Goal: Communication & Community: Participate in discussion

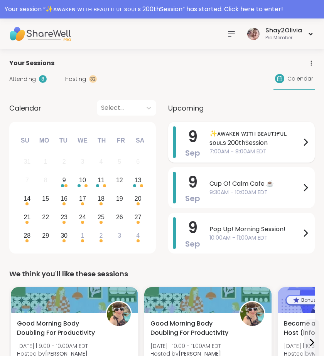
click at [244, 148] on span "7:00AM - 8:00AM EDT" at bounding box center [254, 152] width 91 height 8
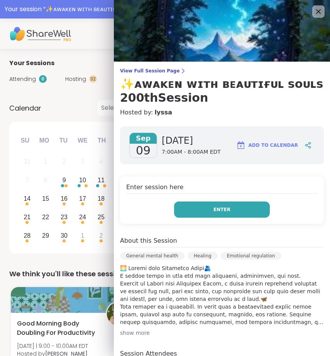
click at [258, 204] on button "Enter" at bounding box center [222, 210] width 96 height 16
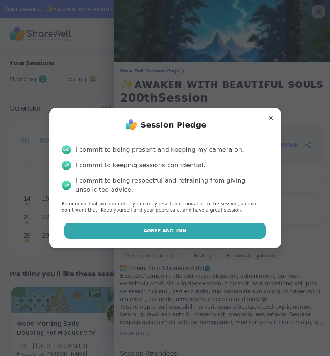
click at [203, 234] on button "Agree and Join" at bounding box center [164, 231] width 201 height 16
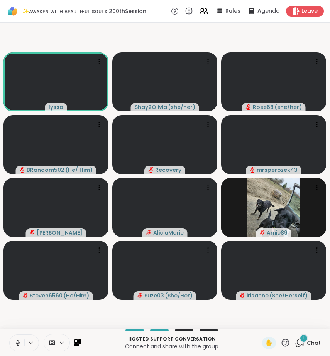
click at [300, 335] on div "1" at bounding box center [303, 338] width 8 height 8
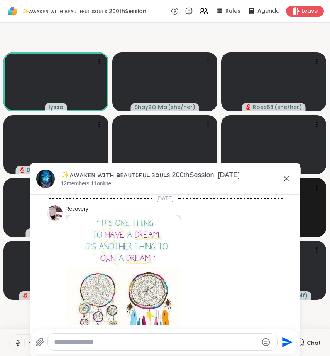
scroll to position [2064, 0]
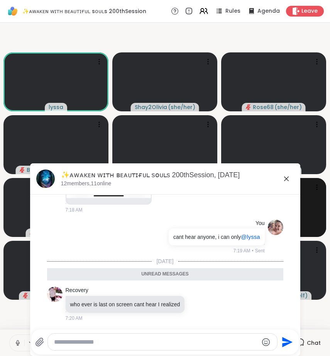
click at [287, 172] on div "✨ᴀᴡᴀᴋᴇɴ ᴡɪᴛʜ ʙᴇᴀᴜᴛɪғᴜʟ sᴏᴜʟs 200thSession, [DATE]" at bounding box center [177, 176] width 233 height 10
click at [284, 178] on icon at bounding box center [286, 179] width 5 height 5
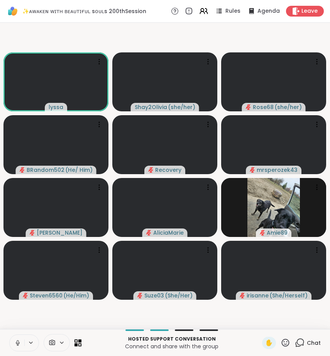
click at [19, 343] on icon at bounding box center [18, 342] width 2 height 3
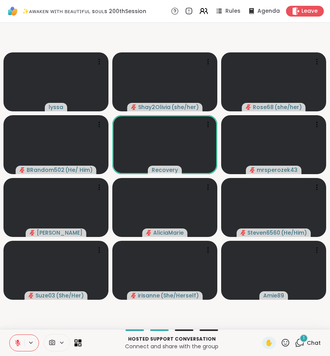
click at [295, 343] on icon at bounding box center [300, 343] width 10 height 10
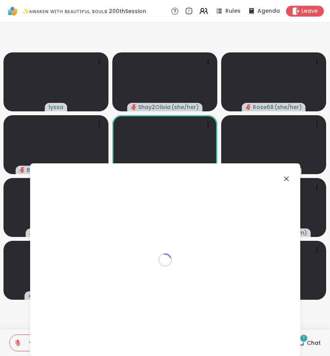
click at [292, 343] on div "Loading..." at bounding box center [165, 260] width 270 height 193
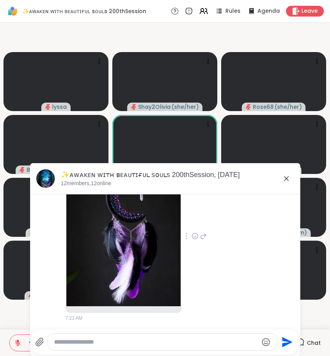
scroll to position [2343, 0]
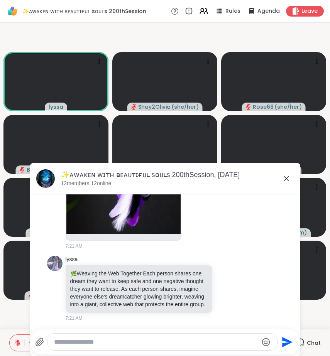
click at [139, 343] on textarea "Type your message" at bounding box center [156, 342] width 204 height 8
type textarea "*"
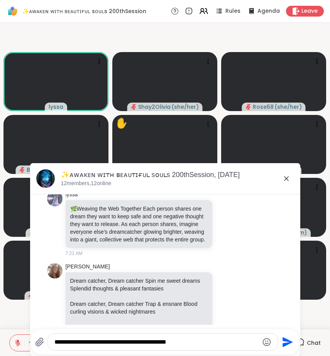
scroll to position [2387, 0]
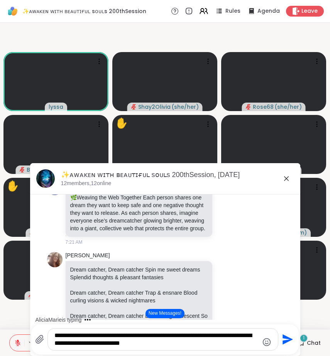
type textarea "**********"
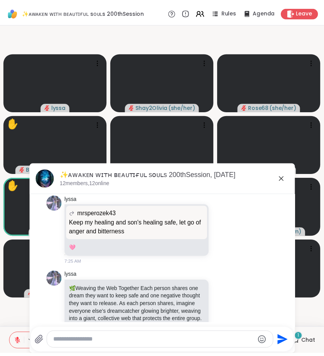
scroll to position [2957, 0]
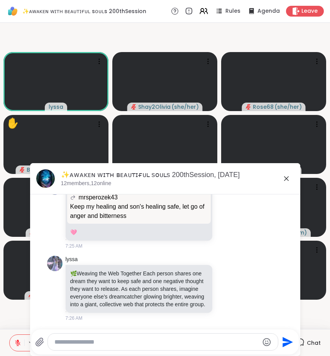
click at [282, 177] on icon at bounding box center [286, 178] width 9 height 9
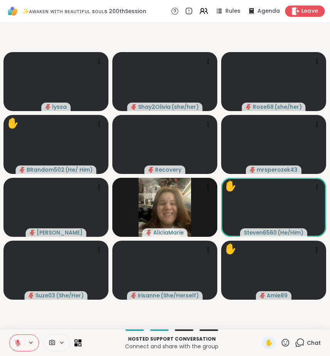
click at [304, 12] on span "Leave" at bounding box center [309, 11] width 17 height 8
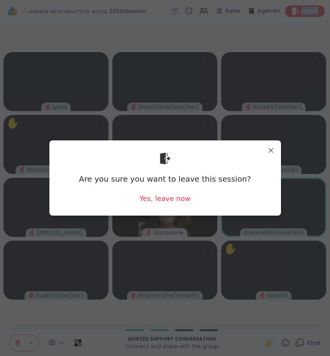
click at [304, 12] on body "✨ᴀᴡᴀᴋᴇɴ ᴡɪᴛʜ ʙᴇᴀᴜᴛɪғᴜʟ sᴏᴜʟs 200thSession Rules Agenda Leave lyssa Shay2Olivia …" at bounding box center [165, 178] width 330 height 356
click at [181, 198] on div "Yes, leave now" at bounding box center [164, 199] width 51 height 10
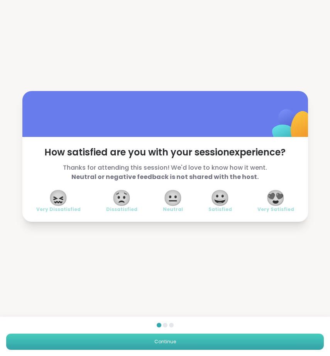
click at [166, 339] on span "Continue" at bounding box center [165, 341] width 22 height 7
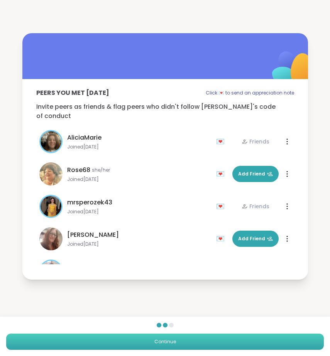
click at [166, 339] on span "Continue" at bounding box center [165, 341] width 22 height 7
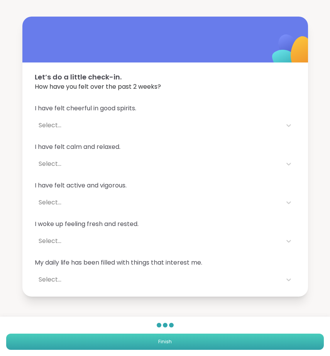
click at [158, 339] on span "Finish" at bounding box center [165, 341] width 14 height 7
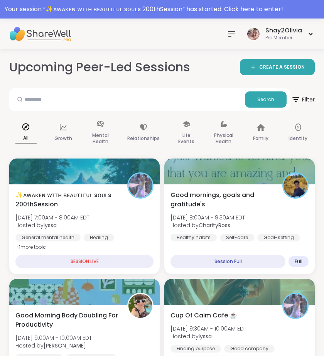
click at [227, 32] on icon at bounding box center [231, 33] width 9 height 9
click at [228, 34] on icon at bounding box center [231, 33] width 9 height 9
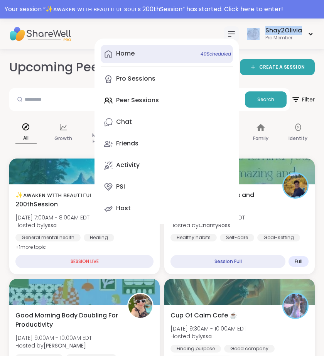
click at [150, 51] on link "Home 40 Scheduled" at bounding box center [167, 54] width 132 height 19
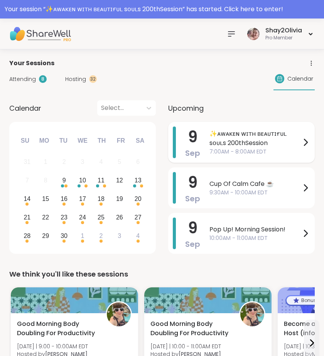
click at [201, 142] on div "9 Sep ✨ᴀᴡᴀᴋᴇɴ ᴡɪᴛʜ ʙᴇᴀᴜᴛɪғᴜʟ sᴏᴜʟs 200thSession 7:00AM - 8:00AM EDT" at bounding box center [241, 142] width 147 height 41
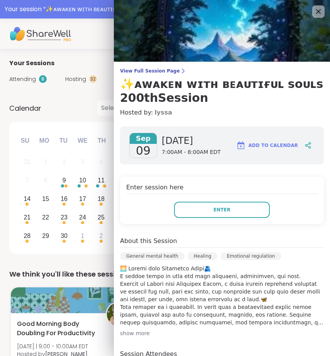
click at [154, 114] on link "lyssa" at bounding box center [163, 112] width 18 height 9
click at [87, 110] on div "Calendar Select..." at bounding box center [82, 107] width 147 height 15
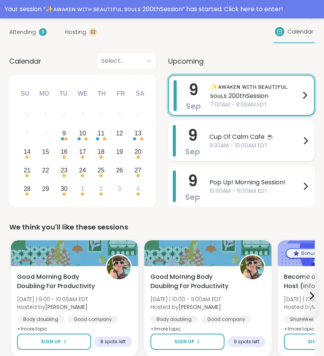
scroll to position [47, 0]
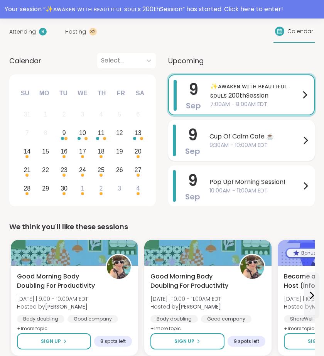
click at [284, 141] on span "9:30AM - 10:00AM EDT" at bounding box center [254, 145] width 91 height 8
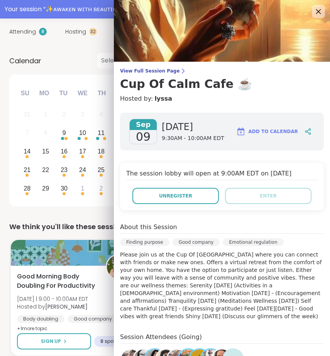
click at [313, 12] on icon at bounding box center [318, 12] width 10 height 10
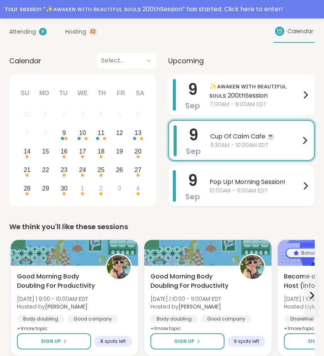
click at [292, 185] on span "Pop Up! Morning Session!" at bounding box center [254, 181] width 91 height 9
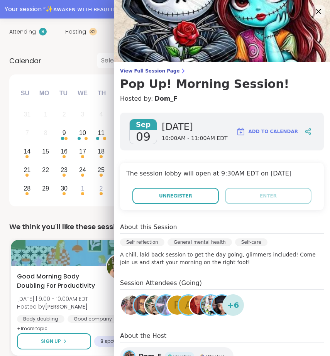
click at [313, 15] on icon at bounding box center [318, 12] width 10 height 10
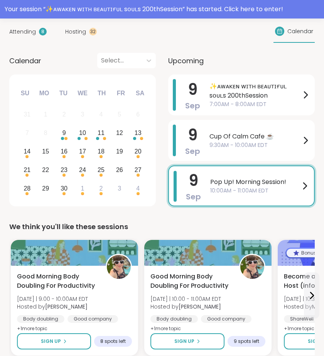
click at [261, 185] on span "Pop Up! Morning Session!" at bounding box center [255, 181] width 90 height 9
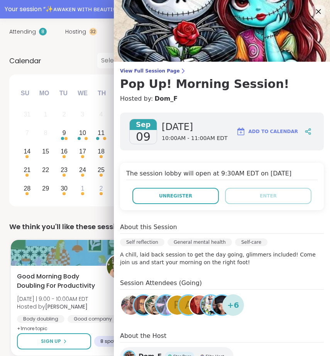
click at [313, 10] on icon at bounding box center [318, 12] width 10 height 10
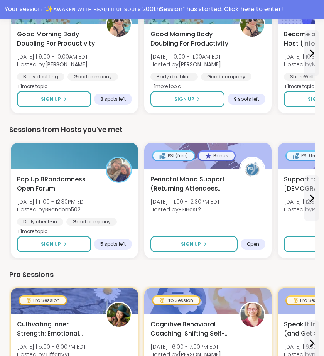
scroll to position [292, 0]
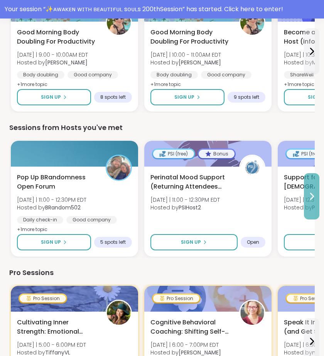
click at [307, 196] on icon at bounding box center [311, 196] width 9 height 9
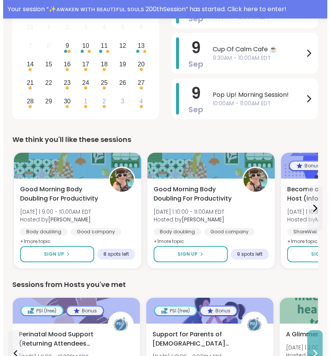
scroll to position [0, 0]
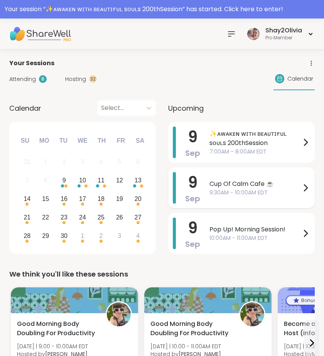
click at [226, 184] on span "Cup Of Calm Cafe ☕️" at bounding box center [254, 183] width 91 height 9
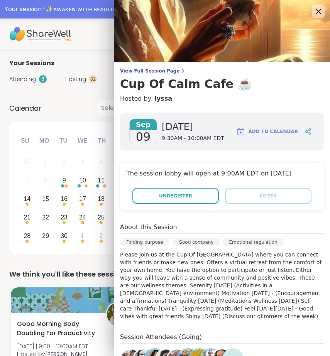
click at [313, 14] on icon at bounding box center [318, 12] width 10 height 10
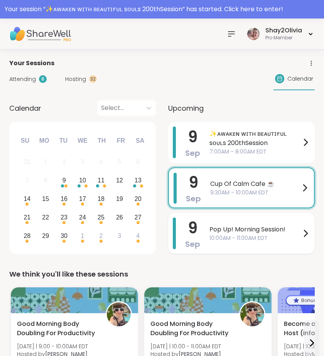
click at [228, 240] on span "10:00AM - 11:00AM EDT" at bounding box center [254, 238] width 91 height 8
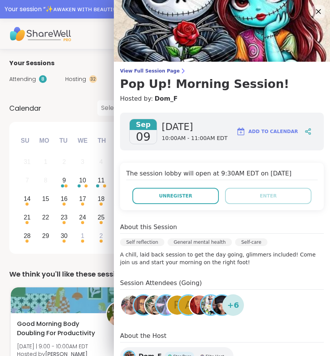
click at [313, 15] on icon at bounding box center [318, 12] width 10 height 10
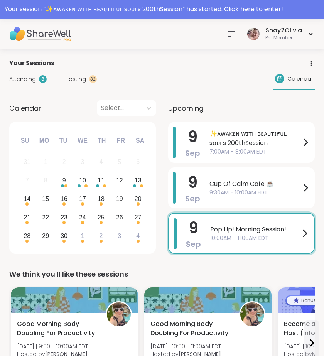
click at [225, 35] on div at bounding box center [231, 33] width 15 height 15
click at [88, 82] on div "Hosting 32" at bounding box center [81, 79] width 32 height 8
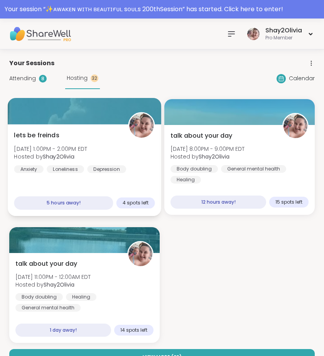
click at [100, 164] on div "lets be freinds Tue, Sep 09 | 1:00PM - 2:00PM EDT Hosted by Shay2Olivia Anxiety…" at bounding box center [84, 152] width 141 height 42
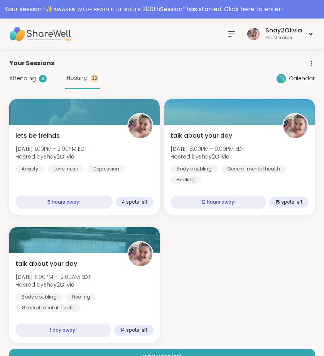
click at [38, 71] on div "Attending 8 Hosting 32" at bounding box center [54, 78] width 91 height 21
click at [38, 76] on div "Attending 8" at bounding box center [27, 78] width 37 height 8
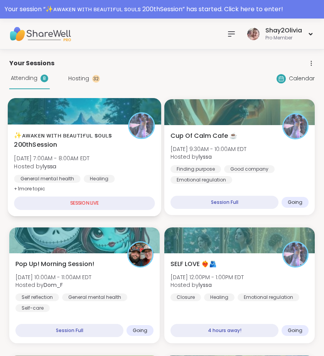
click at [94, 150] on div "✨ᴀᴡᴀᴋᴇɴ ᴡɪᴛʜ ʙᴇᴀᴜᴛɪғᴜʟ sᴏᴜʟs 200thSession Tue, Sep 09 | 7:00AM - 8:00AM EDT Hos…" at bounding box center [84, 162] width 141 height 63
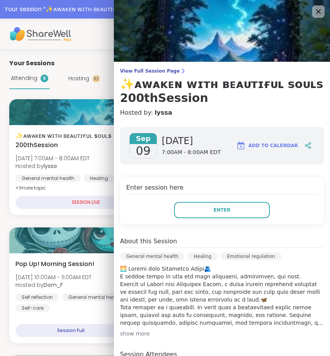
click at [211, 200] on div "Enter session here Enter" at bounding box center [222, 200] width 204 height 47
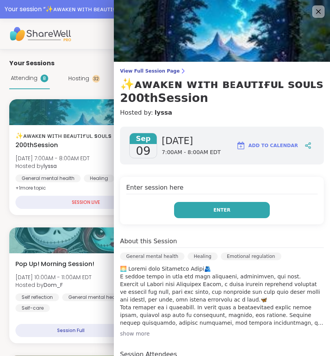
click at [211, 203] on button "Enter" at bounding box center [222, 210] width 96 height 16
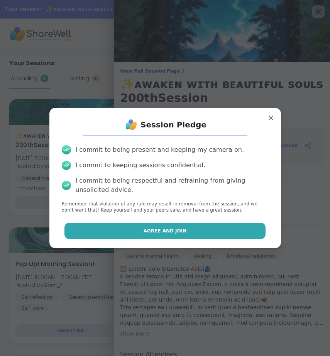
click at [206, 229] on button "Agree and Join" at bounding box center [164, 231] width 201 height 16
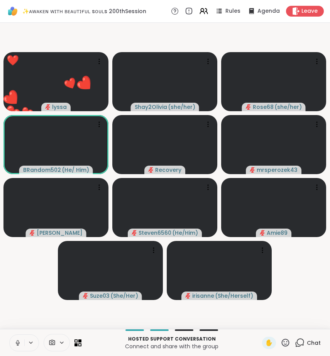
click at [19, 343] on icon at bounding box center [18, 342] width 4 height 2
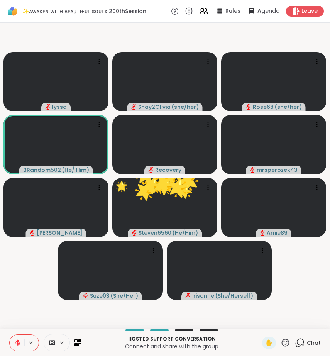
click at [307, 339] on span "Chat" at bounding box center [314, 343] width 14 height 8
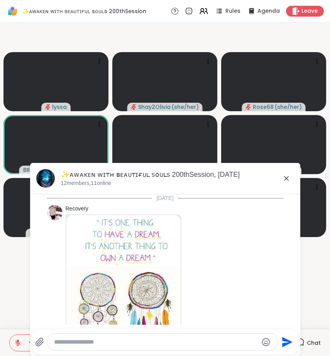
scroll to position [3088, 0]
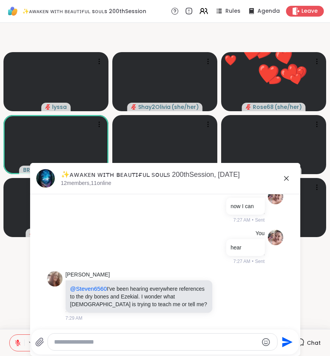
click at [284, 177] on icon at bounding box center [286, 178] width 5 height 5
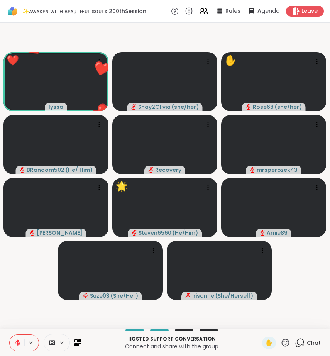
click at [281, 341] on icon at bounding box center [285, 343] width 10 height 10
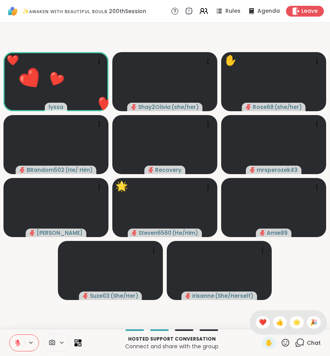
click at [281, 341] on icon at bounding box center [285, 343] width 10 height 10
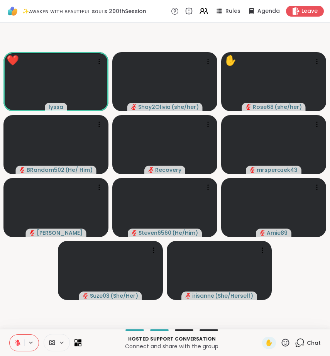
click at [280, 338] on icon at bounding box center [285, 343] width 10 height 10
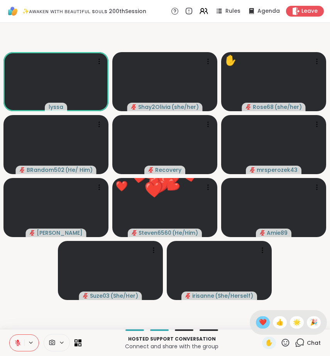
click at [261, 323] on span "❤️" at bounding box center [263, 321] width 8 height 9
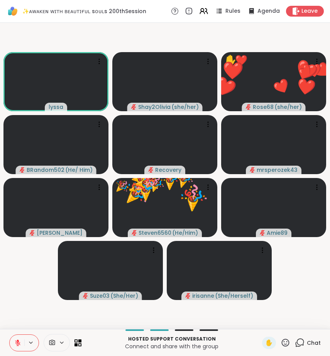
click at [301, 343] on div "Chat" at bounding box center [308, 342] width 26 height 12
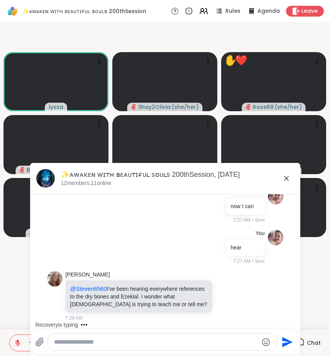
click at [219, 338] on textarea "Type your message" at bounding box center [156, 342] width 204 height 8
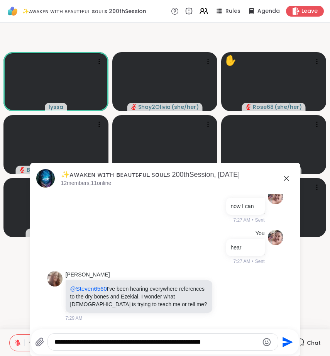
click at [179, 343] on textarea "**********" at bounding box center [156, 342] width 204 height 8
click at [190, 341] on textarea "**********" at bounding box center [156, 342] width 204 height 8
click at [165, 341] on textarea "**********" at bounding box center [156, 342] width 204 height 8
click at [208, 335] on div "**********" at bounding box center [163, 341] width 230 height 17
click at [220, 343] on textarea "**********" at bounding box center [156, 342] width 204 height 8
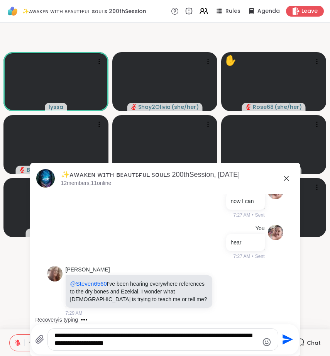
type textarea "**********"
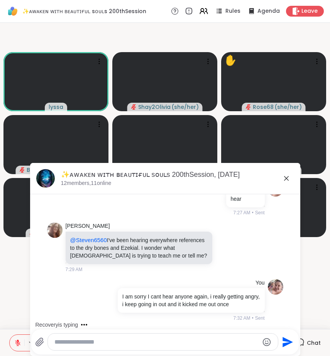
scroll to position [3209, 0]
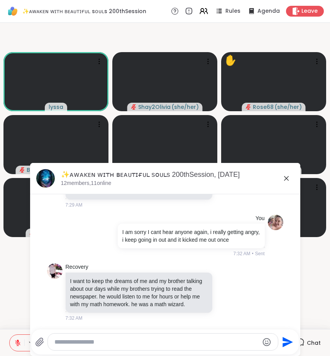
click at [282, 177] on icon at bounding box center [286, 178] width 9 height 9
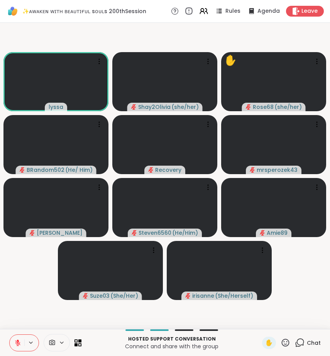
click at [186, 15] on icon at bounding box center [188, 11] width 8 height 8
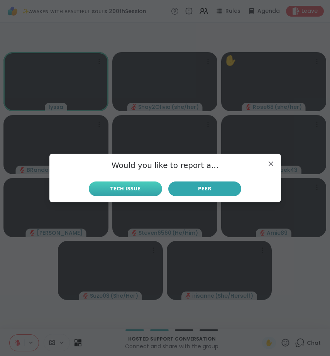
click at [138, 191] on button "Tech Issue" at bounding box center [125, 188] width 73 height 15
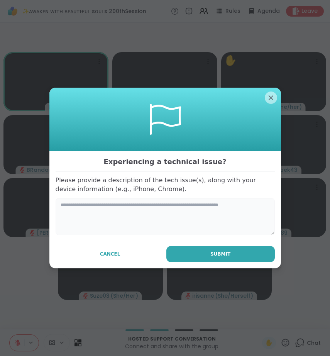
click at [136, 212] on textarea at bounding box center [165, 216] width 219 height 37
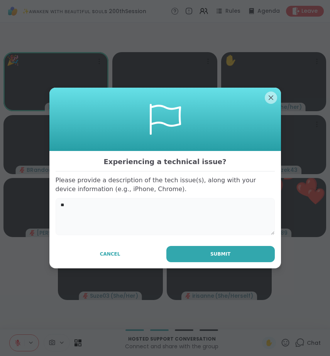
type textarea "*"
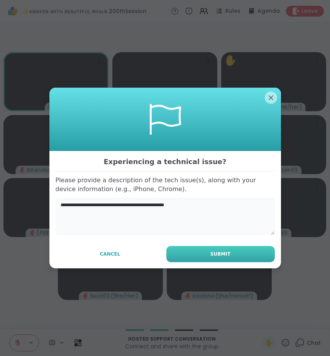
type textarea "**********"
click at [238, 257] on button "Submit" at bounding box center [220, 254] width 108 height 16
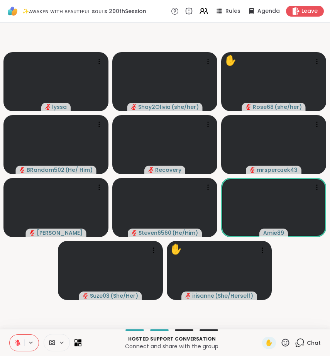
click at [302, 333] on div "Hosted support conversation Connect and share with the group ✋ Chat" at bounding box center [165, 342] width 330 height 27
click at [298, 339] on icon at bounding box center [300, 343] width 10 height 10
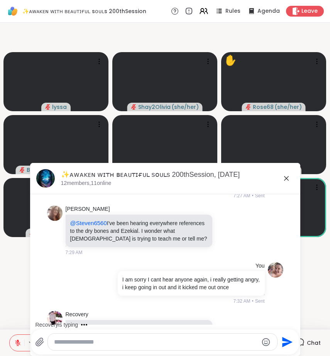
scroll to position [3062, 0]
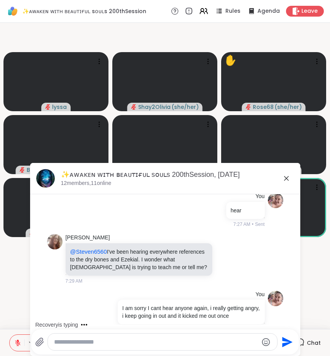
click at [282, 178] on icon at bounding box center [286, 178] width 9 height 9
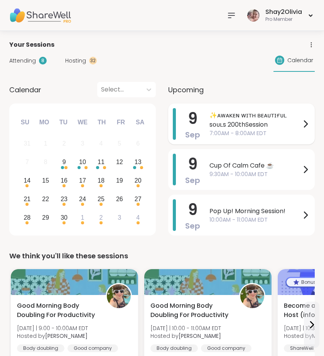
click at [233, 128] on span "✨ᴀᴡᴀᴋᴇɴ ᴡɪᴛʜ ʙᴇᴀᴜᴛɪғᴜʟ sᴏᴜʟs 200thSession" at bounding box center [254, 120] width 91 height 19
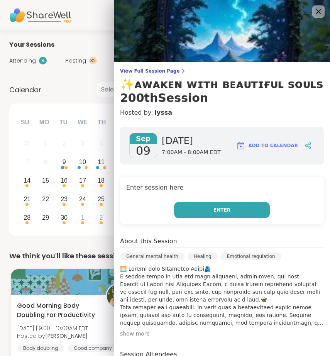
click at [221, 204] on button "Enter" at bounding box center [222, 210] width 96 height 16
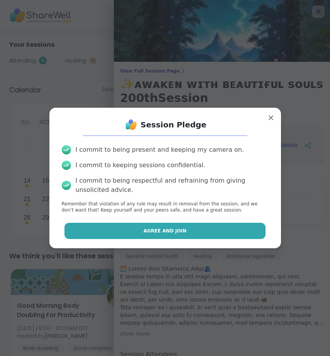
click at [214, 232] on button "Agree and Join" at bounding box center [164, 231] width 201 height 16
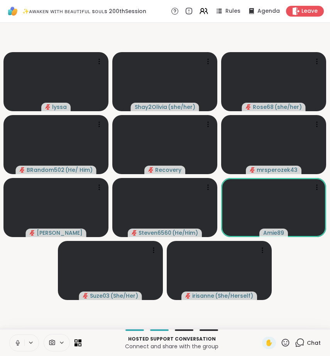
click at [20, 344] on icon at bounding box center [17, 342] width 7 height 7
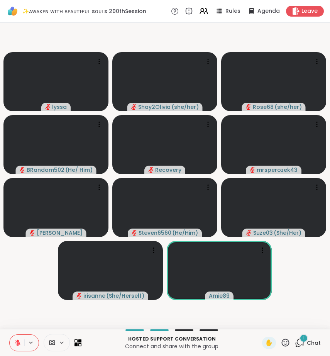
click at [295, 339] on icon at bounding box center [300, 343] width 10 height 10
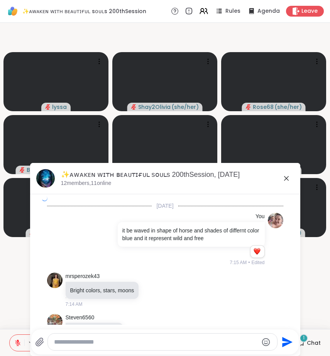
scroll to position [3382, 0]
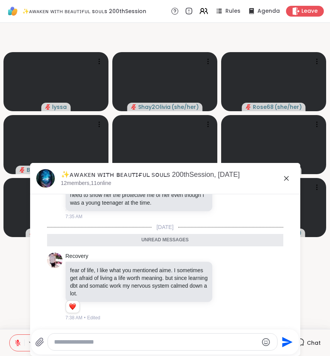
click at [285, 177] on icon at bounding box center [286, 178] width 9 height 9
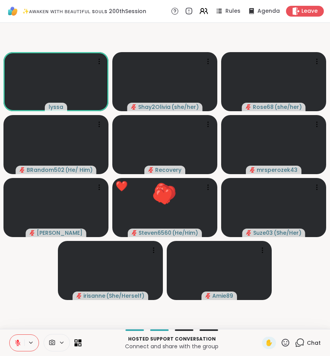
click at [301, 341] on div "Chat" at bounding box center [308, 342] width 26 height 12
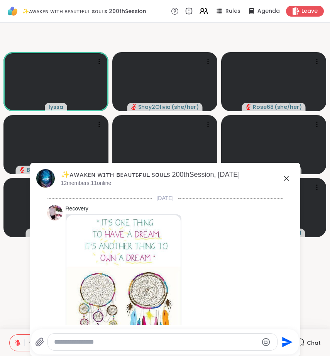
scroll to position [3357, 0]
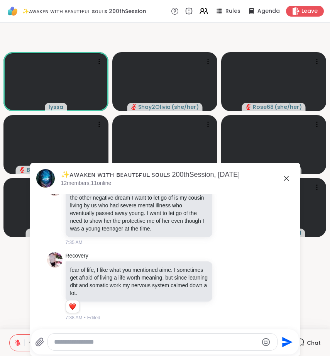
click at [177, 336] on div at bounding box center [162, 341] width 229 height 17
click at [177, 340] on textarea "Type your message" at bounding box center [156, 342] width 204 height 8
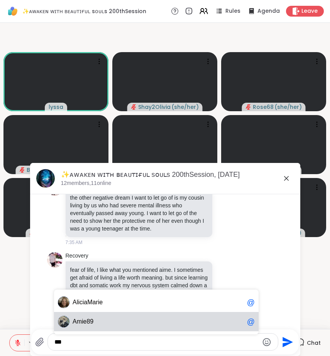
click at [156, 320] on span "Am ie89" at bounding box center [158, 321] width 171 height 8
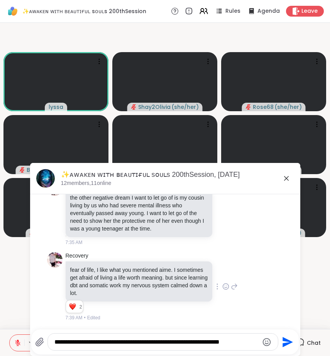
type textarea "**********"
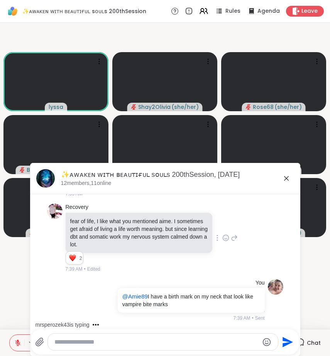
scroll to position [3405, 0]
click at [282, 178] on icon at bounding box center [286, 178] width 9 height 9
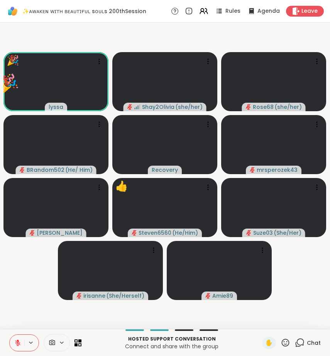
click at [280, 343] on icon at bounding box center [285, 343] width 10 height 10
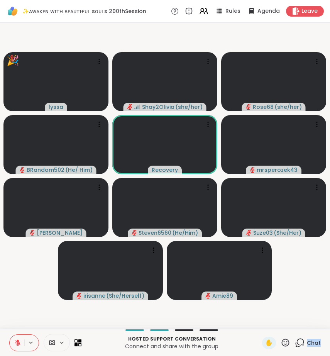
click at [280, 342] on icon at bounding box center [285, 343] width 10 height 10
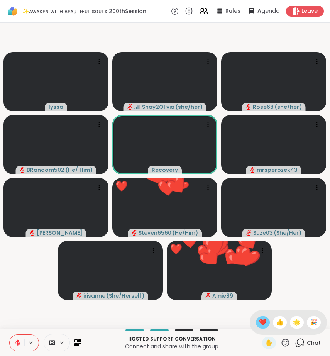
click at [259, 326] on div "❤️" at bounding box center [263, 322] width 14 height 12
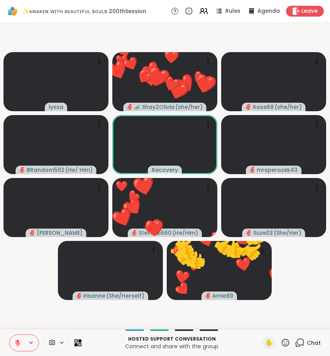
click at [297, 339] on icon at bounding box center [300, 341] width 7 height 7
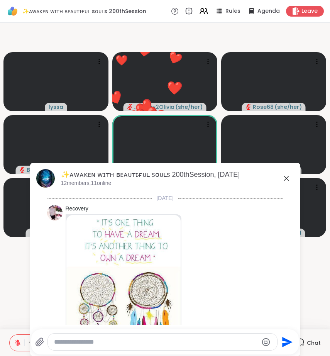
scroll to position [3416, 0]
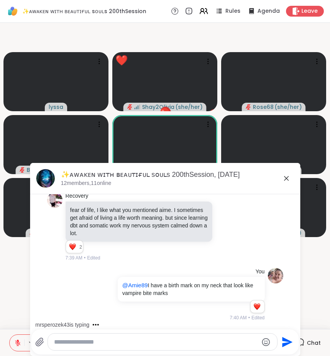
click at [12, 303] on video-player-container "lyssa ❤️ Shay2Olivia ( she/her ) ❤️ ❤️ ❤️ ❤️ ❤️ ❤️ ❤️ ❤️ ❤️ ❤️ ❤️ ❤️ ❤️ ❤️ ❤️ ❤…" at bounding box center [165, 176] width 321 height 300
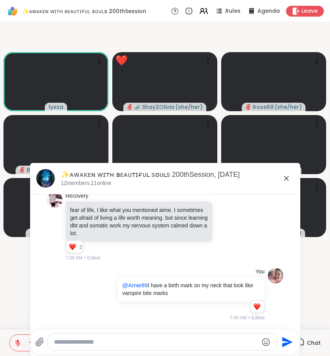
click at [282, 175] on icon at bounding box center [286, 178] width 9 height 9
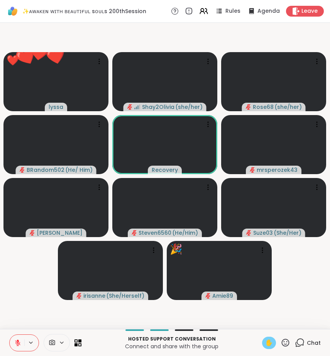
click at [268, 343] on div "✋" at bounding box center [269, 342] width 14 height 12
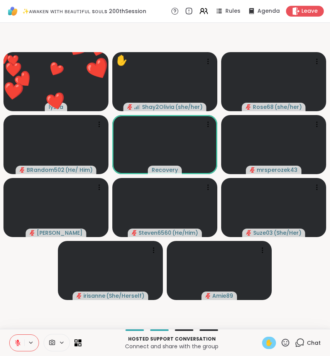
click at [268, 343] on div "✋" at bounding box center [269, 342] width 14 height 12
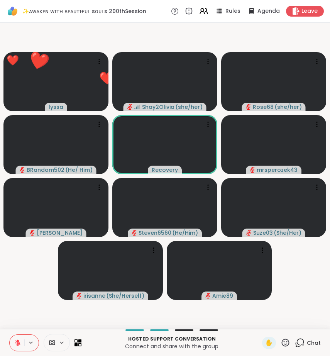
click at [280, 341] on icon at bounding box center [285, 343] width 10 height 10
click at [267, 329] on div "✋ ❤️ 👍 🌟 🎉" at bounding box center [288, 322] width 77 height 25
click at [295, 339] on icon at bounding box center [300, 343] width 10 height 10
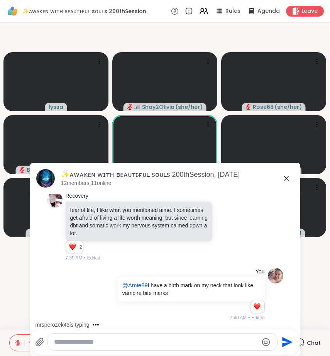
click at [238, 339] on textarea "Type your message" at bounding box center [156, 342] width 204 height 8
type textarea "*"
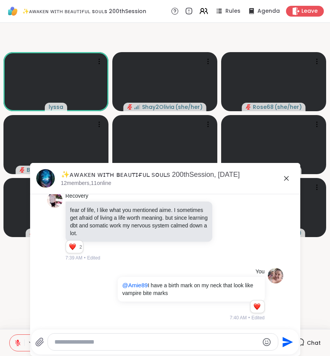
scroll to position [3481, 0]
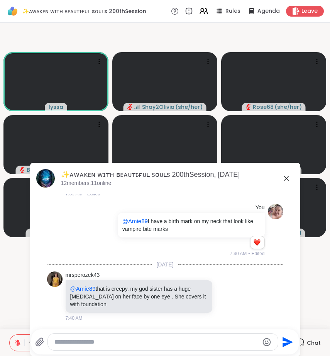
click at [285, 175] on icon at bounding box center [286, 178] width 9 height 9
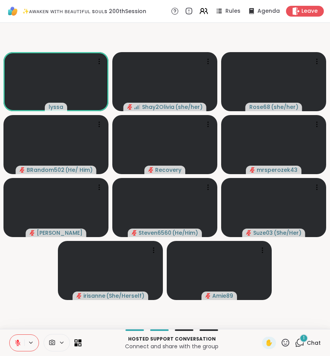
click at [299, 341] on div "1" at bounding box center [303, 338] width 8 height 8
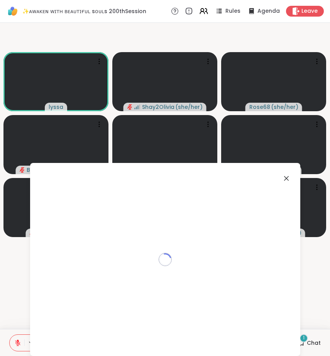
click at [299, 341] on div "1" at bounding box center [303, 338] width 8 height 8
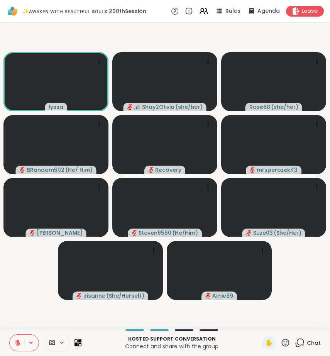
click at [297, 341] on icon at bounding box center [300, 343] width 10 height 10
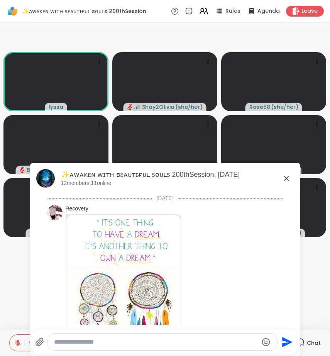
scroll to position [3732, 0]
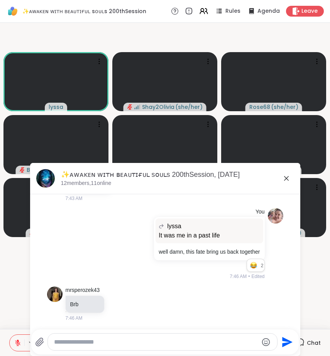
click at [285, 177] on icon at bounding box center [286, 178] width 9 height 9
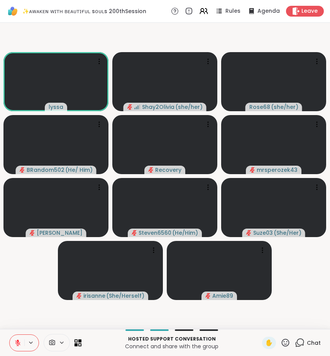
click at [51, 278] on video-player-container "lyssa Shay2Olivia ( she/her ) Rose68 ( she/her ) BRandom502 ( He/ Him ) Recover…" at bounding box center [165, 176] width 321 height 300
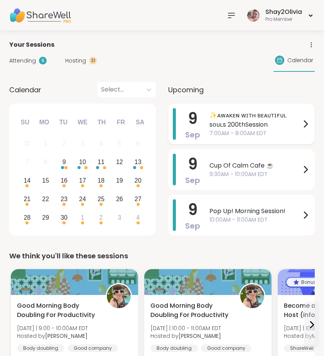
click at [261, 129] on span "7:00AM - 8:00AM EDT" at bounding box center [254, 133] width 91 height 8
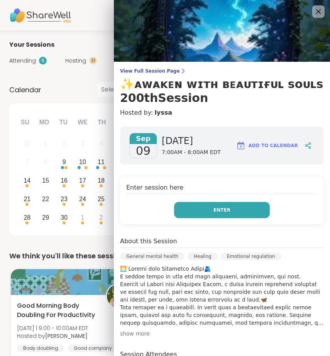
click at [225, 206] on button "Enter" at bounding box center [222, 210] width 96 height 16
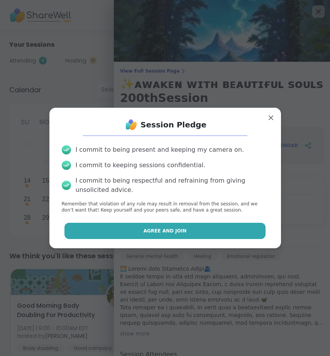
click at [219, 238] on button "Agree and Join" at bounding box center [164, 231] width 201 height 16
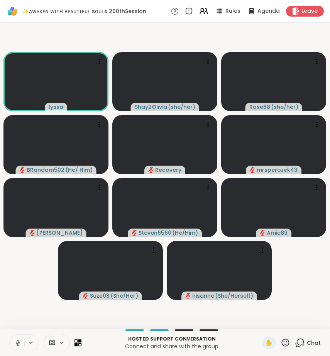
click at [20, 341] on icon at bounding box center [17, 342] width 7 height 7
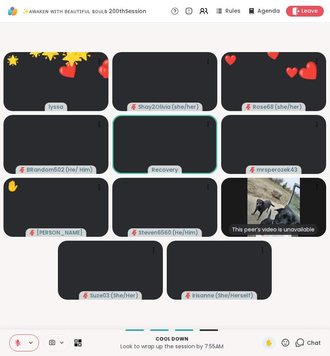
click at [282, 344] on icon at bounding box center [286, 343] width 8 height 8
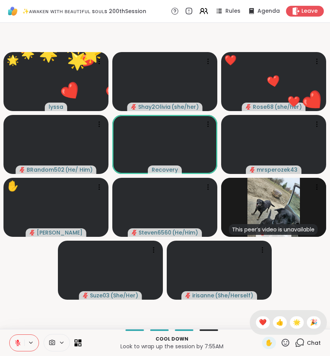
click at [282, 344] on icon at bounding box center [286, 343] width 8 height 8
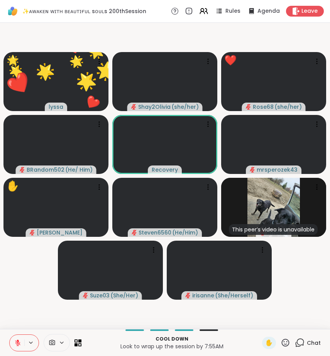
click at [282, 344] on icon at bounding box center [286, 343] width 8 height 8
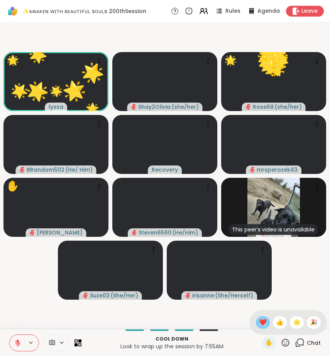
click at [261, 325] on span "❤️" at bounding box center [263, 322] width 8 height 9
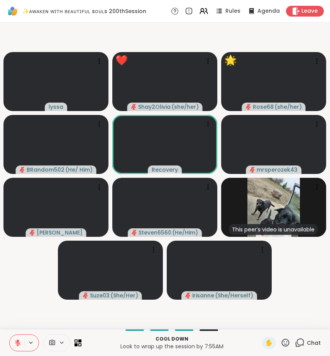
click at [298, 338] on icon at bounding box center [300, 343] width 10 height 10
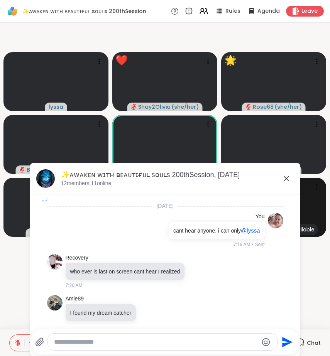
scroll to position [3732, 0]
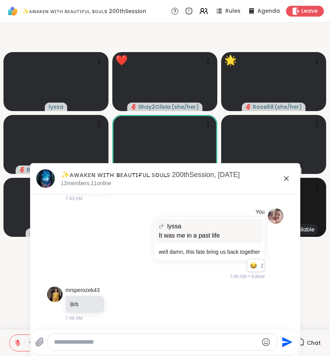
click at [226, 339] on textarea "Type your message" at bounding box center [156, 342] width 204 height 8
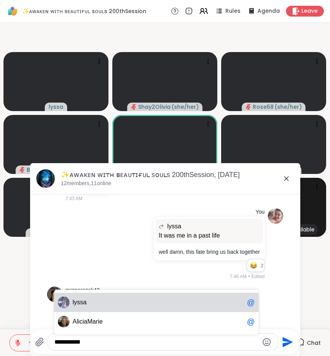
click at [208, 299] on span "l yssa" at bounding box center [158, 303] width 171 height 8
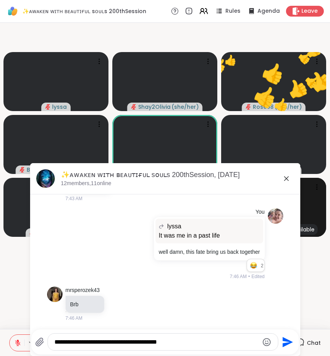
type textarea "**********"
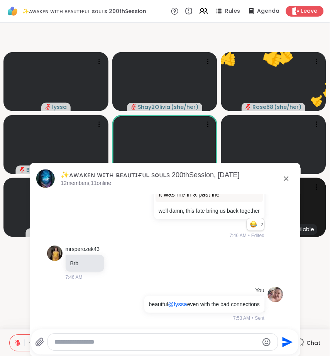
scroll to position [3773, 0]
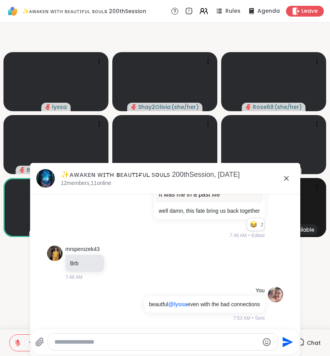
click at [283, 176] on icon at bounding box center [286, 178] width 9 height 9
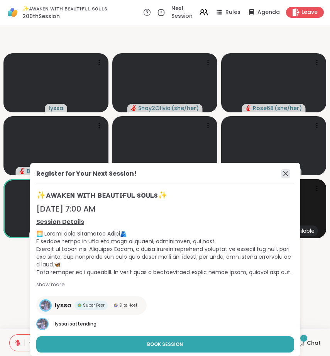
click at [281, 174] on icon at bounding box center [285, 173] width 9 height 9
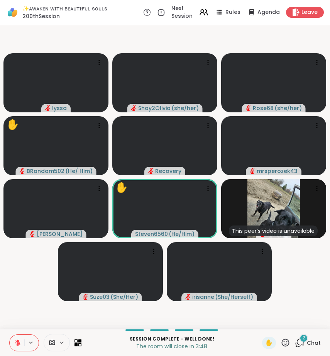
click at [300, 337] on div "2" at bounding box center [303, 338] width 8 height 8
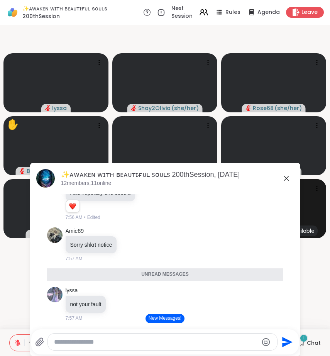
scroll to position [4049, 0]
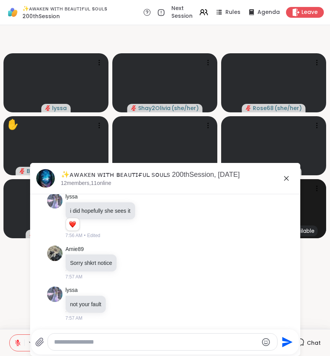
click at [282, 181] on icon at bounding box center [286, 178] width 9 height 9
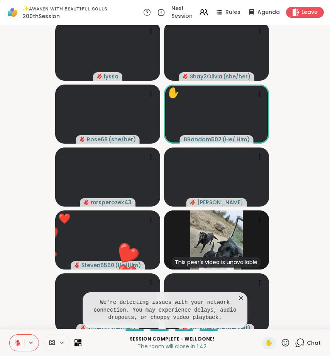
click at [237, 296] on icon at bounding box center [241, 298] width 8 height 8
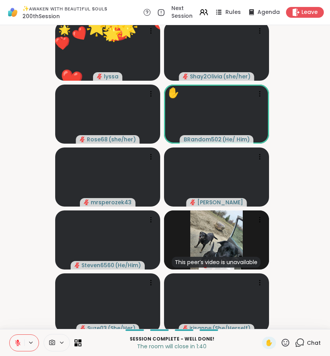
click at [225, 10] on span "Rules" at bounding box center [233, 12] width 16 height 8
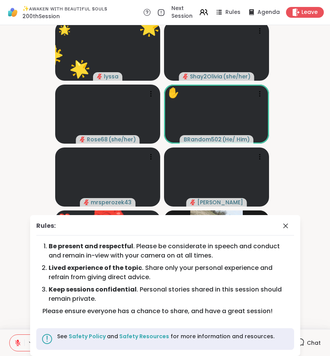
click at [278, 43] on video-player-container "🌟 lyssa ❤️ ❤️ ❤️ ❤️ ❤️ ❤️ ❤️ ❤️ ❤️ ❤️ ❤️ ❤️ ❤️ ❤️ ❤️ ❤️ ❤️ 🌟 🌟 🌟 🌟 🌟 🌟 🌟 🌟 🌟 🌟 …" at bounding box center [165, 176] width 321 height 297
click at [307, 0] on div "✨ᴀᴡᴀᴋᴇɴ ᴡɪᴛʜ ʙᴇᴀᴜᴛɪғᴜʟ sᴏᴜʟs 200thSession Next Session Rules Agenda Leave" at bounding box center [165, 12] width 330 height 25
click at [301, 7] on div "Leave" at bounding box center [305, 12] width 40 height 11
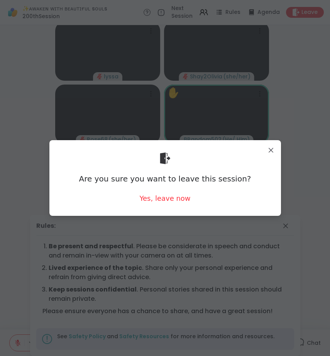
click at [179, 204] on div "Are you sure you want to leave this session? Yes, leave now" at bounding box center [165, 177] width 219 height 63
click at [181, 201] on div "Yes, leave now" at bounding box center [164, 198] width 51 height 10
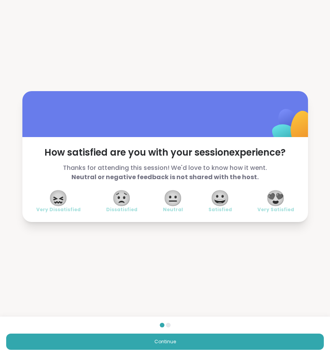
click at [278, 202] on span "😍" at bounding box center [275, 198] width 19 height 14
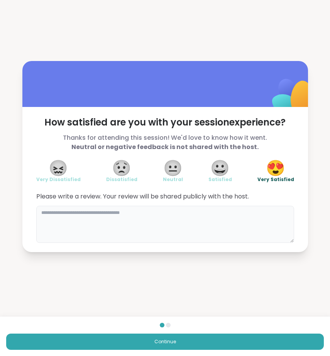
click at [214, 216] on textarea at bounding box center [165, 224] width 258 height 37
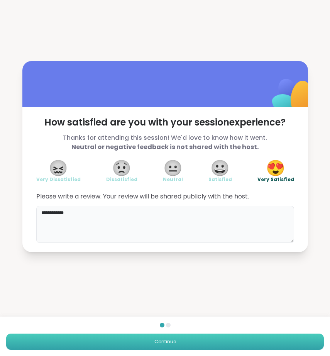
type textarea "**********"
click at [257, 341] on button "Continue" at bounding box center [164, 341] width 317 height 16
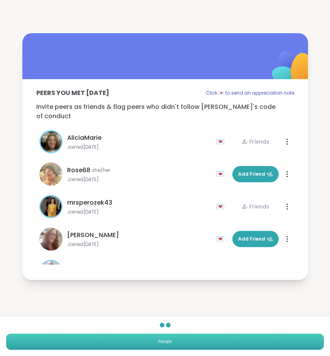
click at [252, 343] on button "Finish" at bounding box center [164, 341] width 317 height 16
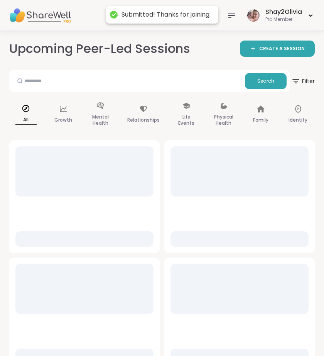
click at [230, 13] on icon at bounding box center [231, 15] width 6 height 5
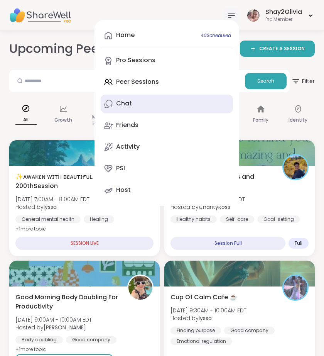
click at [185, 100] on link "Chat" at bounding box center [167, 104] width 132 height 19
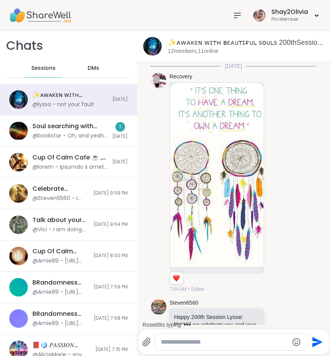
scroll to position [4400, 0]
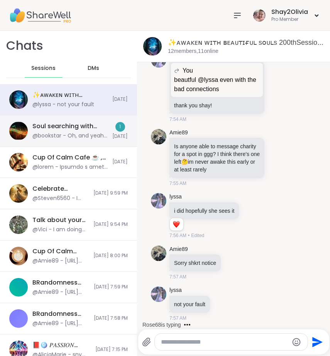
click at [92, 140] on div "Soul searching with music -Special topic edition! , Sep 08 @bookstar - Oh, and …" at bounding box center [68, 130] width 137 height 31
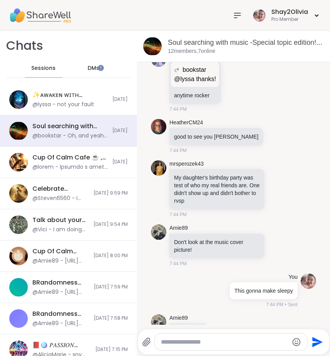
scroll to position [8111, 0]
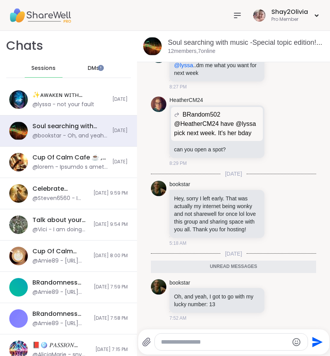
click at [88, 70] on span "DMs" at bounding box center [94, 68] width 12 height 8
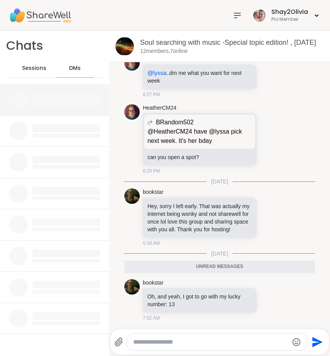
click at [69, 95] on div at bounding box center [66, 97] width 68 height 8
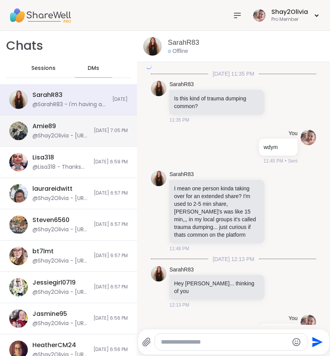
scroll to position [4425, 0]
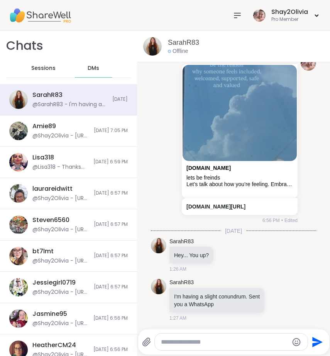
click at [245, 338] on textarea "Type your message" at bounding box center [225, 342] width 128 height 8
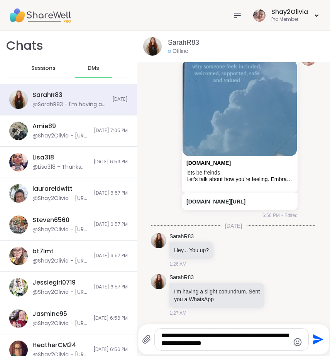
type textarea "**********"
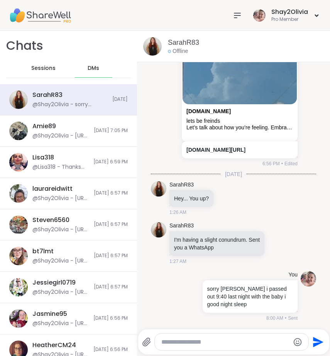
scroll to position [4482, 0]
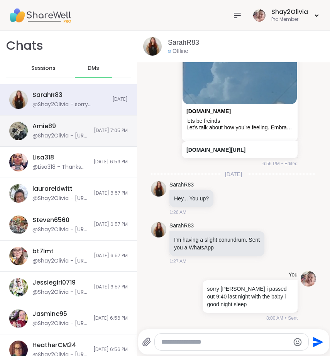
click at [59, 127] on div "Amie89 @Shay2Olivia - https://sharewellnow.com/series/f7480806-1c03-44ae-a69b-2…" at bounding box center [60, 131] width 57 height 18
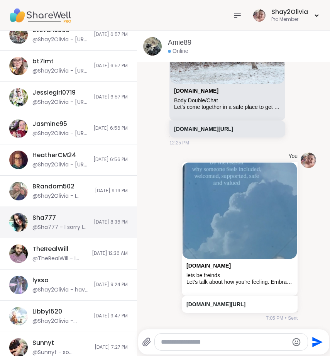
scroll to position [203, 0]
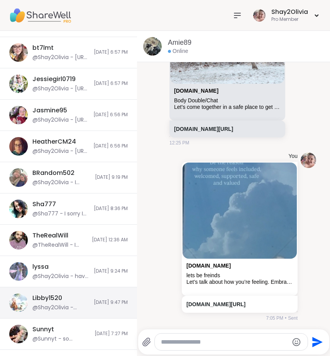
click at [59, 302] on div "Libby1520 @Shay2Olivia - Shaina and daniel Tu's Baby Registry amazon.com/baby-r…" at bounding box center [60, 303] width 57 height 18
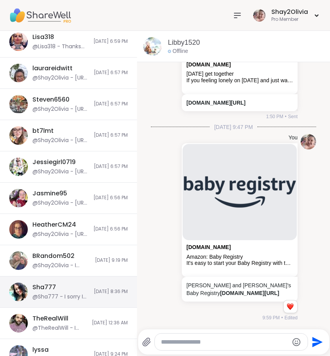
scroll to position [118, 0]
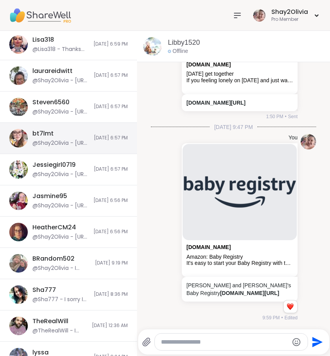
click at [58, 151] on div "bt7lmt @Shay2Olivia - https://sharewellnow.com/series/f7480806-1c03-44ae-a69b-2…" at bounding box center [68, 138] width 137 height 31
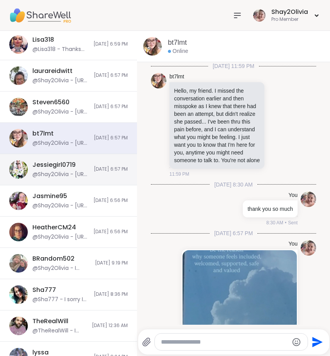
scroll to position [122, 0]
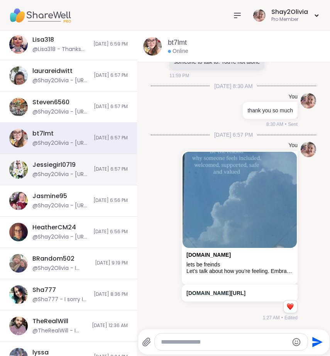
click at [60, 171] on div "@Shay2Olivia - https://sharewellnow.com/series/f7480806-1c03-44ae-a69b-2abc3d53…" at bounding box center [60, 175] width 57 height 8
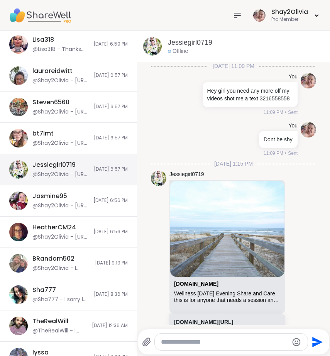
scroll to position [2730, 0]
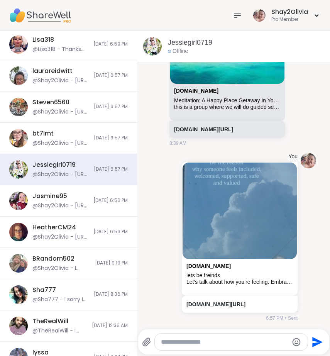
click at [178, 342] on textarea "Type your message" at bounding box center [225, 342] width 128 height 8
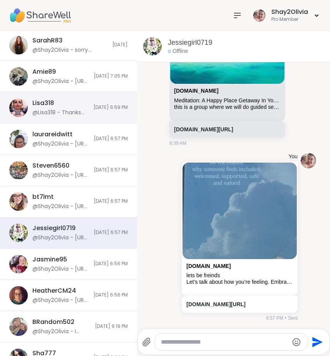
scroll to position [0, 0]
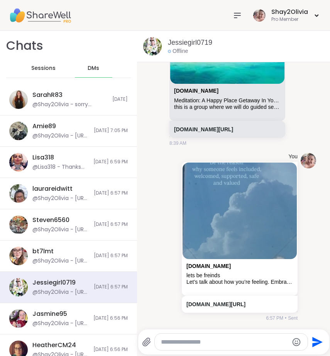
click at [46, 68] on span "Sessions" at bounding box center [43, 68] width 24 height 8
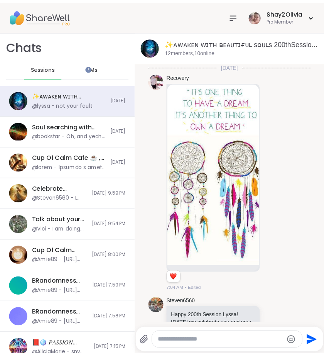
scroll to position [4400, 0]
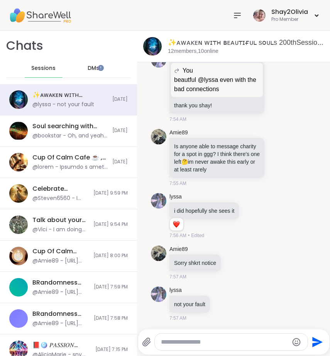
click at [234, 18] on icon at bounding box center [237, 15] width 9 height 9
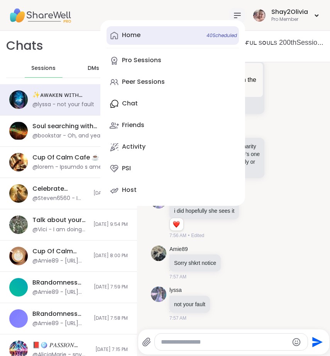
click at [173, 37] on link "Home 40 Scheduled" at bounding box center [172, 35] width 132 height 19
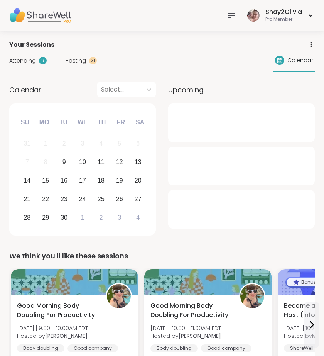
click at [81, 62] on span "Hosting" at bounding box center [75, 61] width 21 height 8
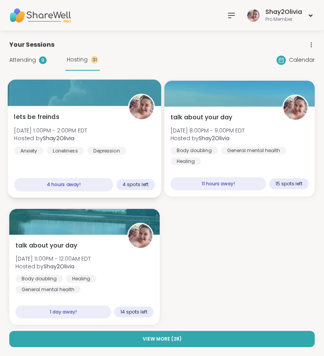
click at [96, 167] on div "lets be freinds Tue, Sep 09 | 1:00PM - 2:00PM EDT Hosted by Shay2Olivia Anxiety…" at bounding box center [85, 152] width 154 height 92
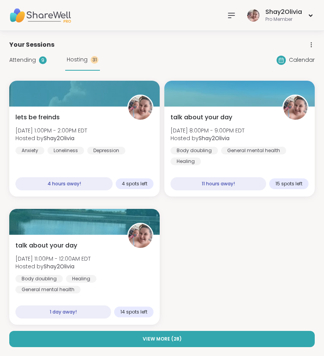
click at [32, 60] on span "Attending" at bounding box center [22, 60] width 27 height 8
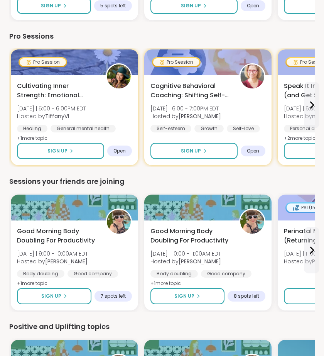
scroll to position [981, 0]
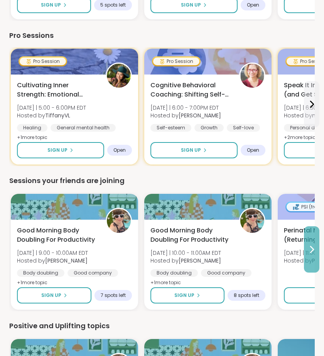
click at [317, 257] on button at bounding box center [311, 249] width 15 height 46
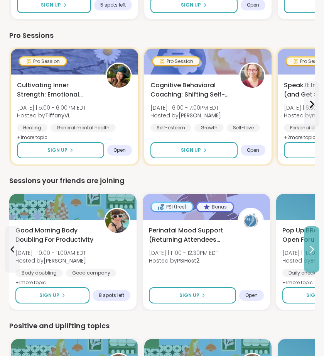
click at [312, 239] on button at bounding box center [311, 249] width 15 height 46
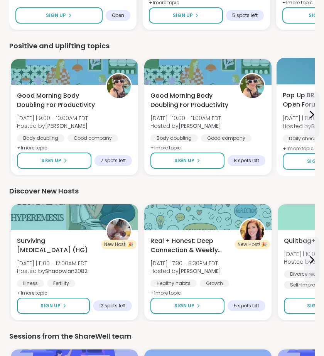
scroll to position [1266, 0]
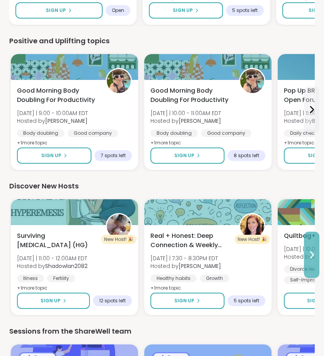
click at [307, 260] on button at bounding box center [311, 254] width 15 height 46
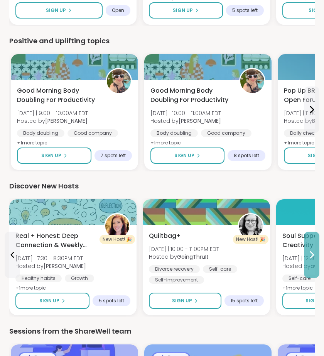
click at [307, 260] on button at bounding box center [311, 254] width 15 height 46
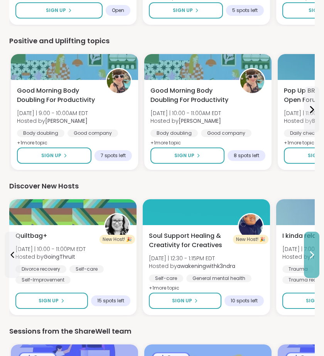
click at [316, 249] on button at bounding box center [311, 254] width 15 height 46
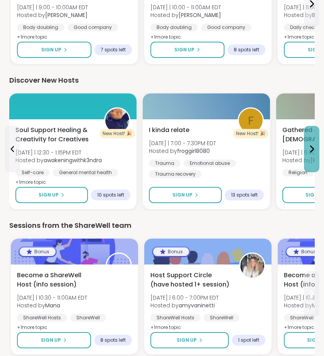
scroll to position [1372, 0]
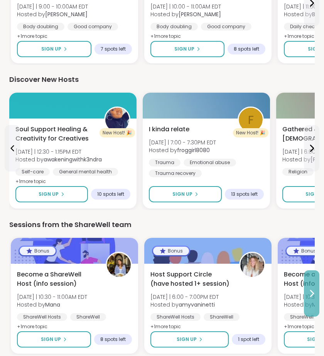
click at [311, 282] on button at bounding box center [311, 293] width 15 height 46
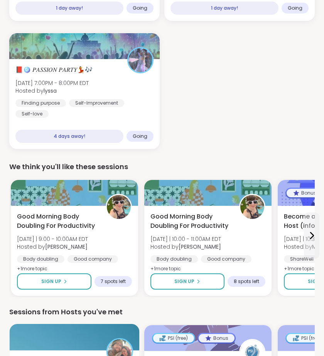
scroll to position [542, 0]
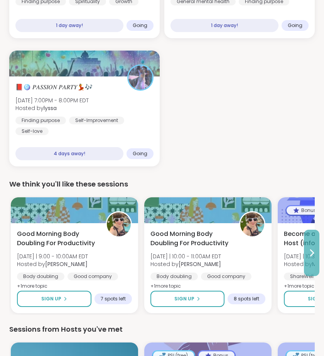
click at [312, 252] on icon at bounding box center [312, 253] width 3 height 6
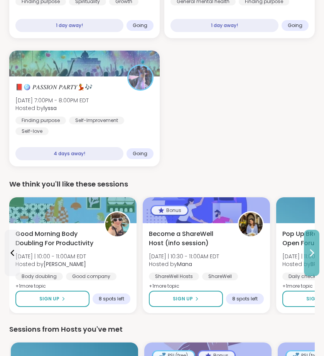
click at [312, 252] on icon at bounding box center [311, 252] width 9 height 9
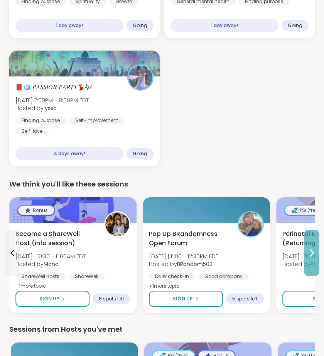
click at [313, 253] on icon at bounding box center [312, 253] width 3 height 6
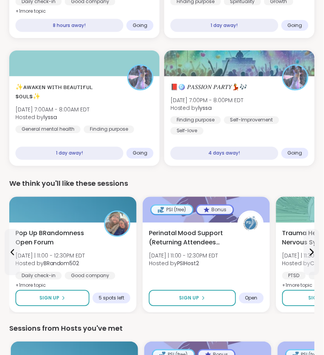
scroll to position [0, 0]
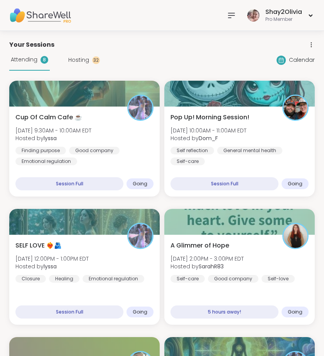
click at [233, 18] on icon at bounding box center [231, 15] width 9 height 9
